Goal: Find specific page/section

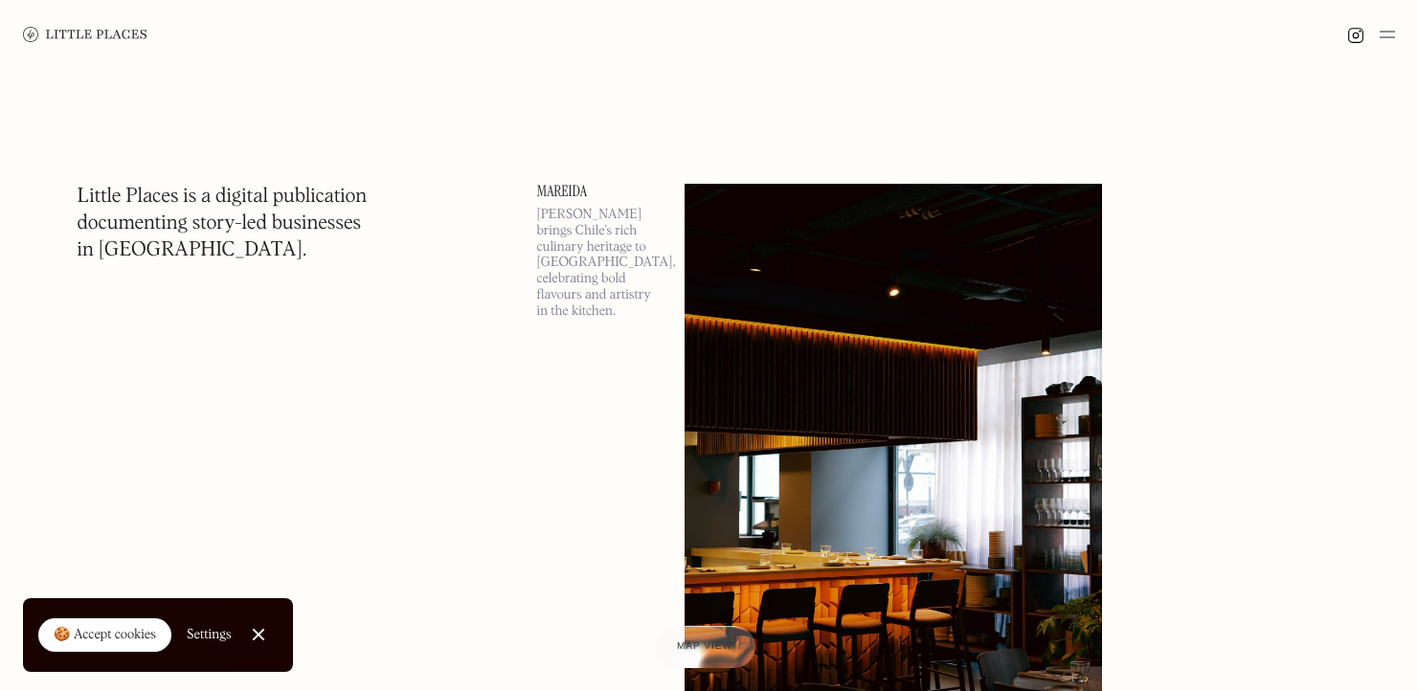
click at [1398, 34] on div at bounding box center [709, 34] width 1418 height 69
click at [1392, 33] on img at bounding box center [1386, 34] width 15 height 23
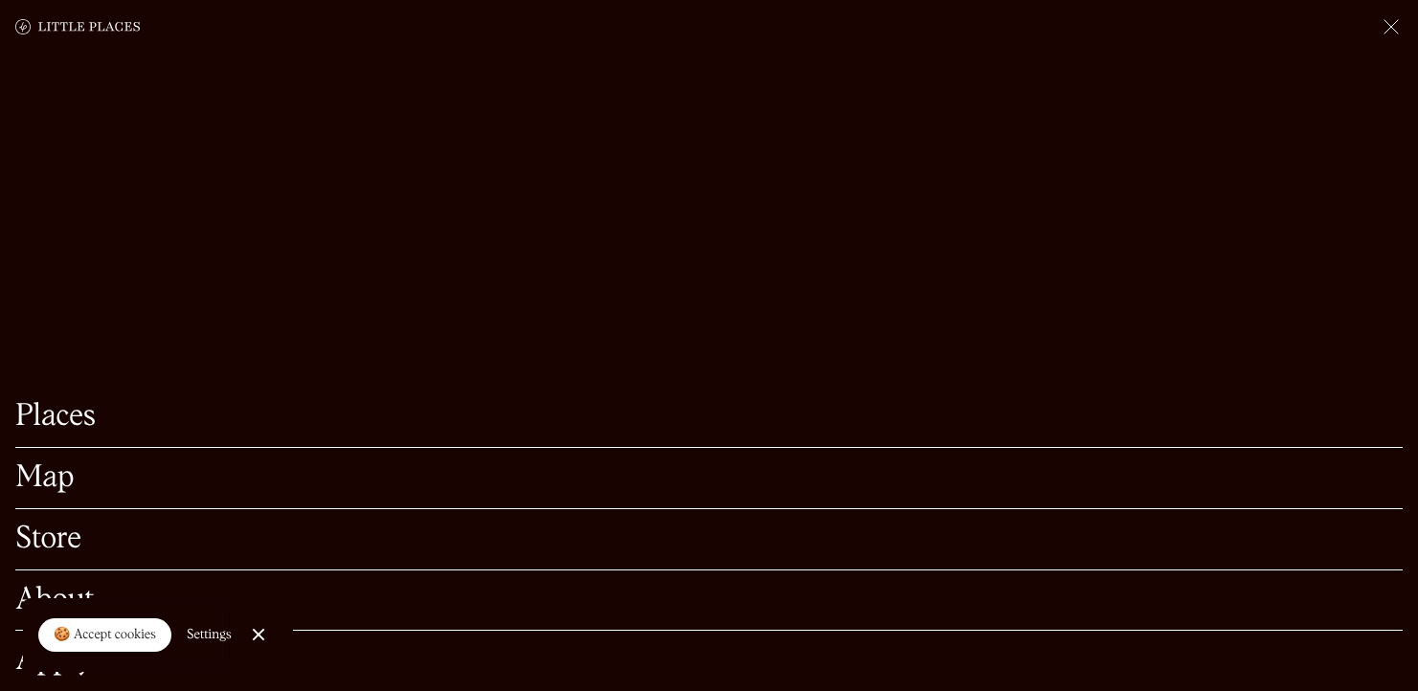
scroll to position [248, 0]
click at [34, 463] on link "Map" at bounding box center [708, 478] width 1387 height 30
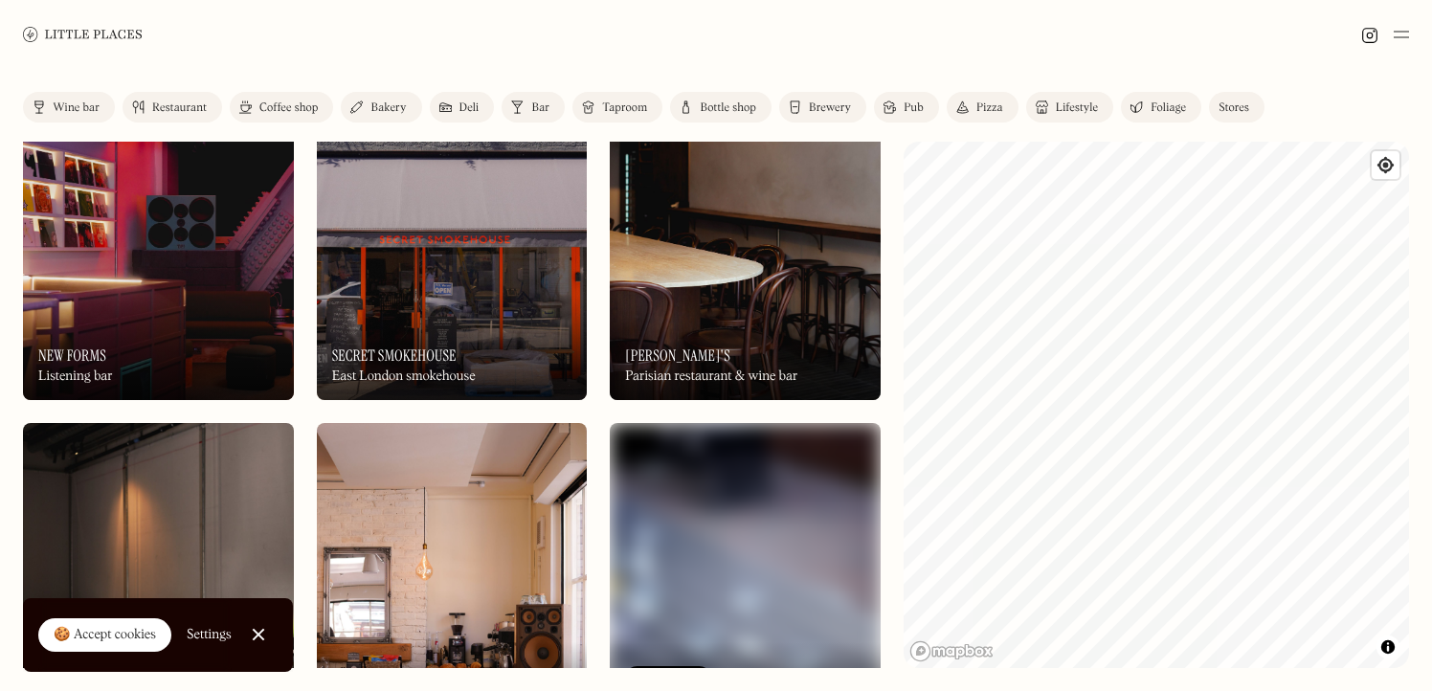
scroll to position [1458, 0]
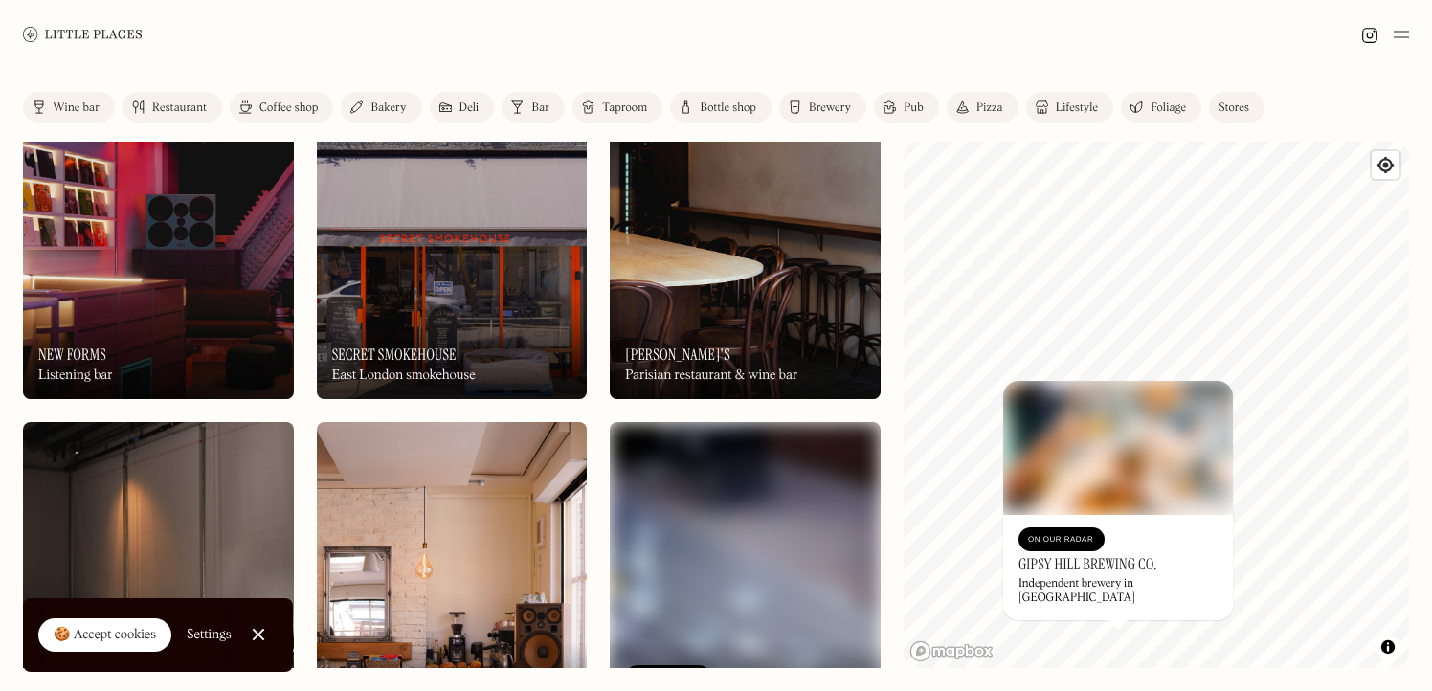
click at [531, 102] on div "Bar" at bounding box center [540, 107] width 18 height 11
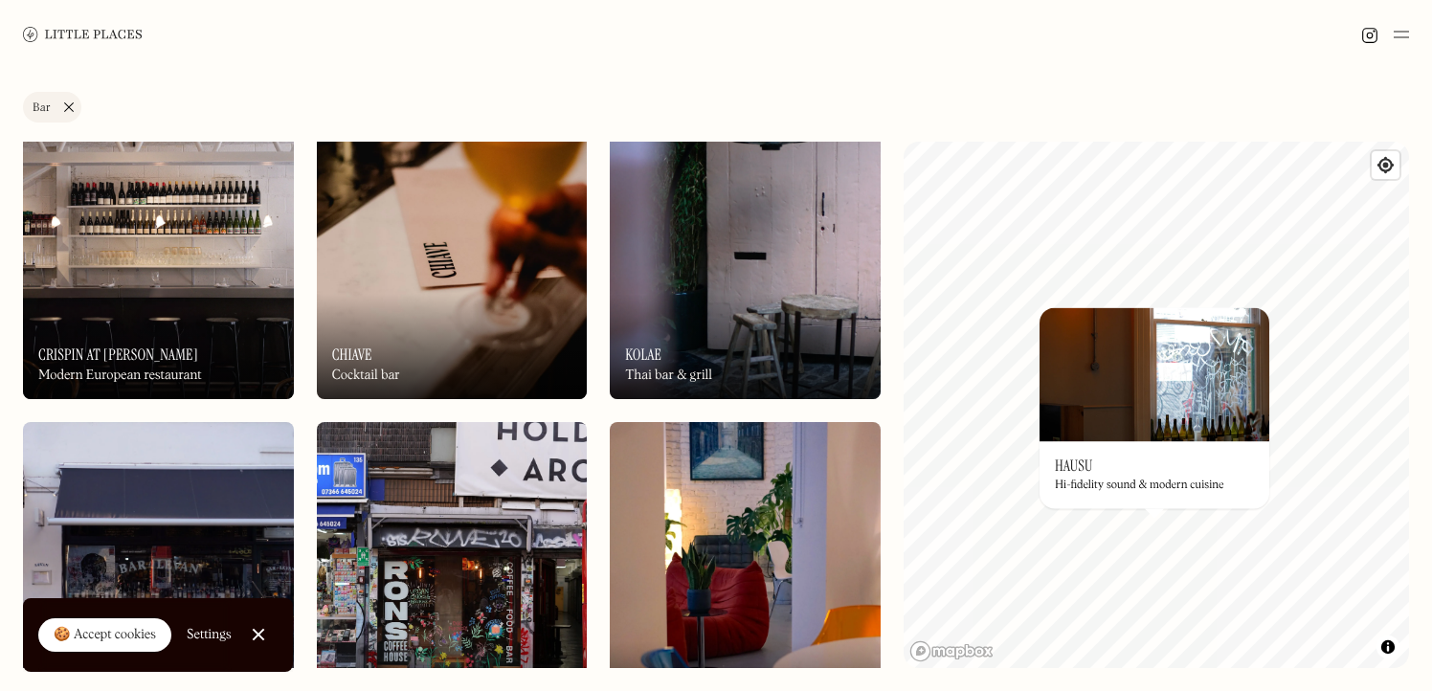
click at [1131, 465] on div "On Our Radar Hausu Hi-fidelity sound & modern cuisine" at bounding box center [1154, 474] width 230 height 67
